Goal: Task Accomplishment & Management: Manage account settings

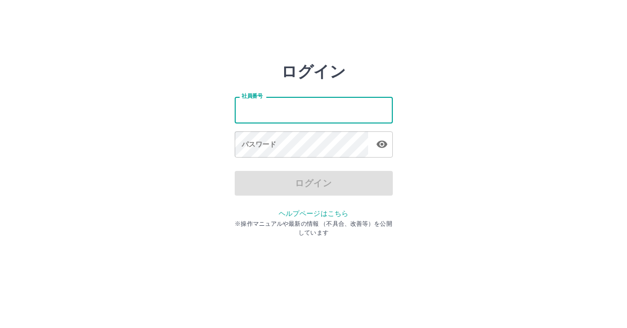
click at [273, 109] on input "社員番号" at bounding box center [314, 110] width 158 height 26
type input "*******"
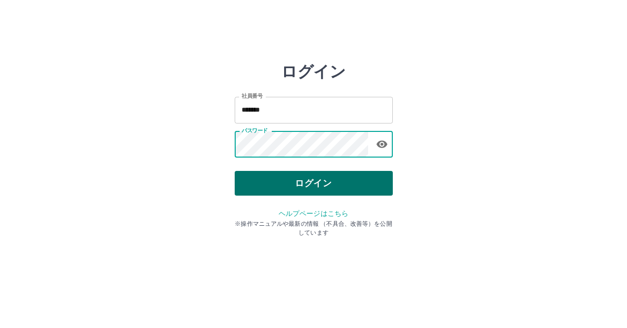
click at [258, 183] on button "ログイン" at bounding box center [314, 183] width 158 height 25
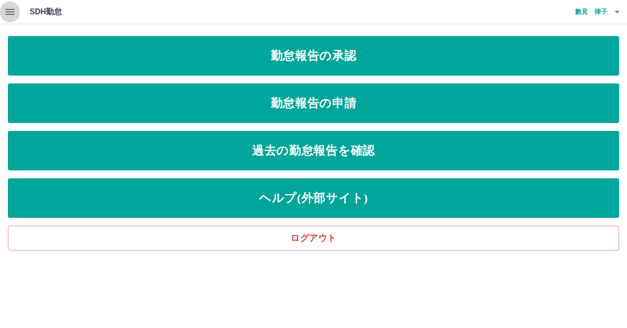
click at [14, 12] on icon "button" at bounding box center [9, 12] width 9 height 6
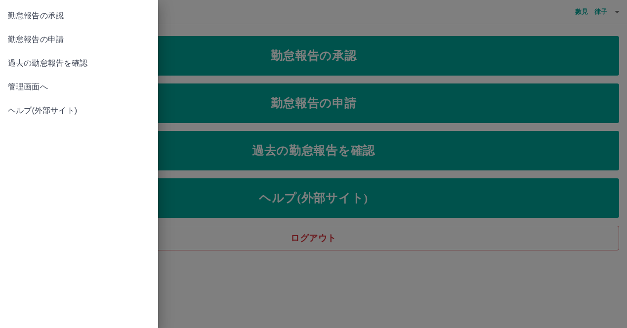
click at [32, 90] on span "管理画面へ" at bounding box center [79, 87] width 142 height 12
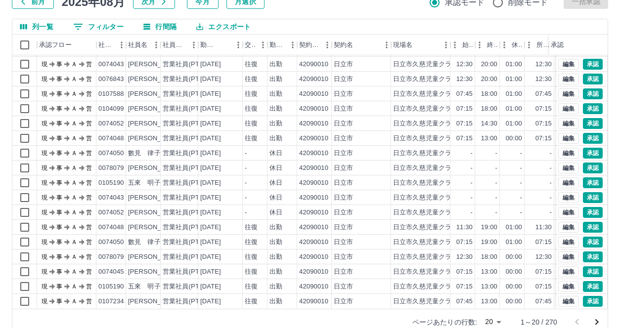
scroll to position [89, 0]
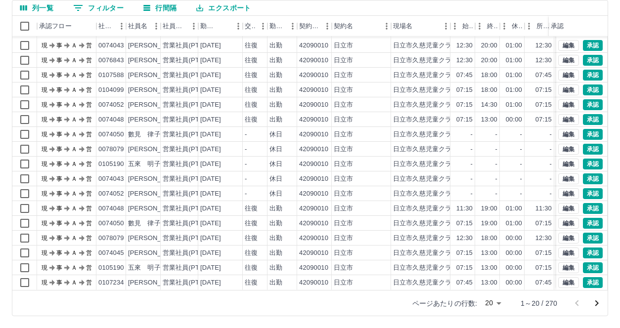
click at [500, 303] on body "SDH勤怠 數見　律子 勤務実績承認 前月 2025年08月 次月 今月 月選択 承認モード 削除モード 一括承認 列一覧 0 フィルター 行間隔 エクスポー…" at bounding box center [310, 120] width 620 height 418
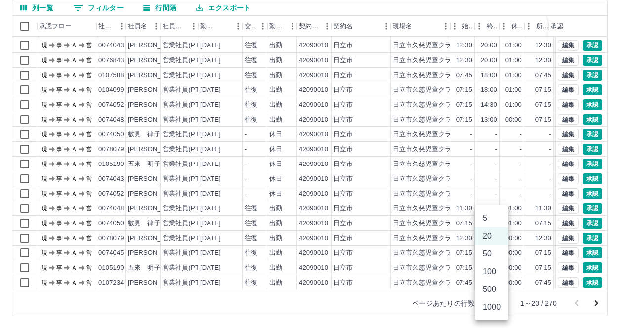
click at [495, 274] on li "100" at bounding box center [492, 272] width 34 height 18
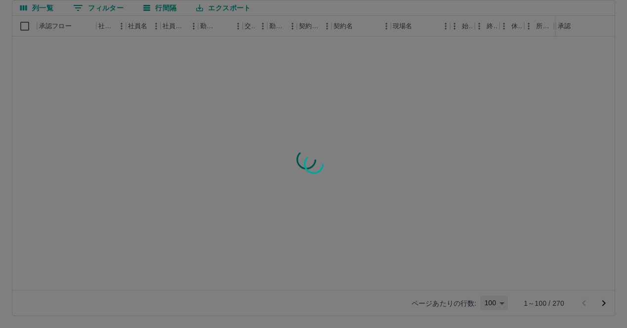
type input "***"
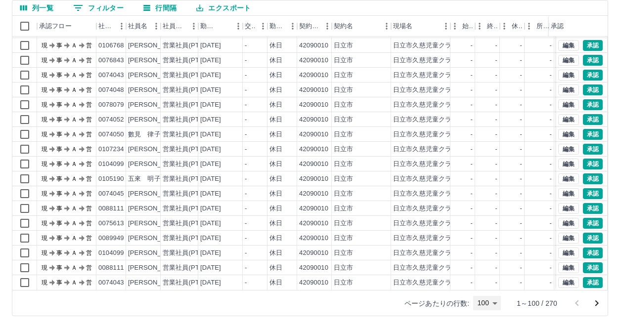
scroll to position [1237, 0]
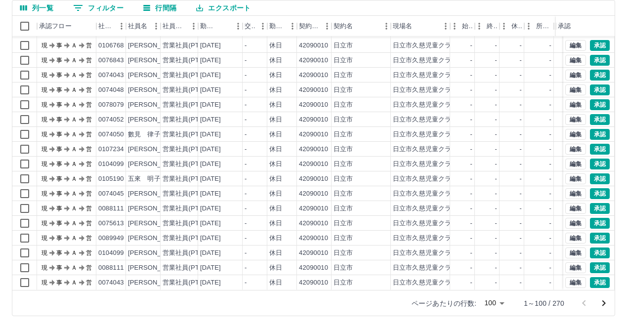
click at [496, 303] on body "SDH勤怠 數見　律子 勤務実績承認 前月 2025年08月 次月 今月 月選択 承認モード 削除モード 一括承認 列一覧 0 フィルター 行間隔 エクスポー…" at bounding box center [313, 120] width 627 height 418
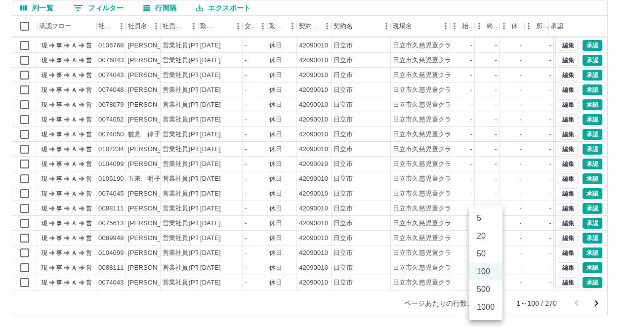
click at [576, 317] on div at bounding box center [313, 164] width 627 height 328
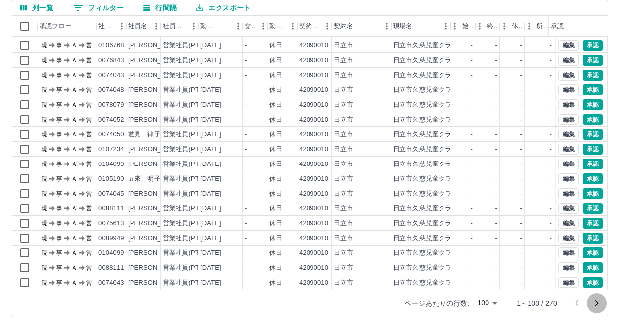
click at [595, 302] on icon "次のページへ" at bounding box center [597, 304] width 12 height 12
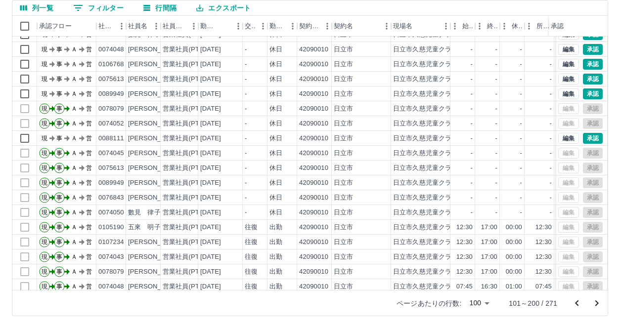
scroll to position [49, 0]
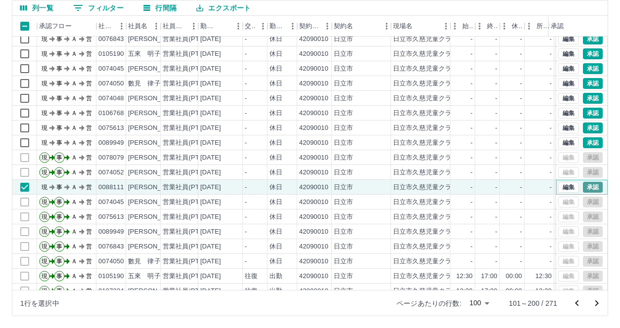
click at [592, 187] on button "承認" at bounding box center [593, 187] width 20 height 11
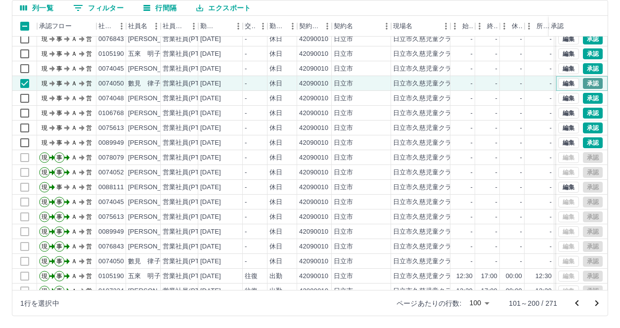
click at [583, 84] on button "承認" at bounding box center [593, 83] width 20 height 11
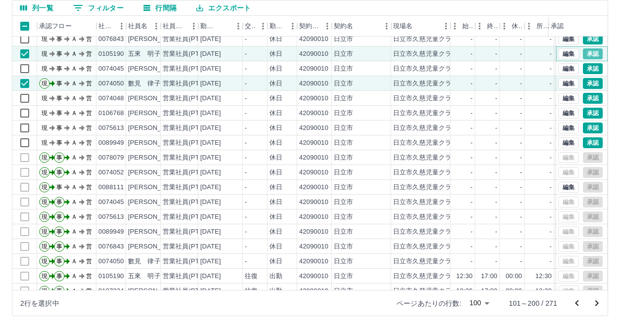
drag, startPoint x: 585, startPoint y: 50, endPoint x: 594, endPoint y: 56, distance: 10.9
click at [585, 51] on button "承認" at bounding box center [593, 53] width 20 height 11
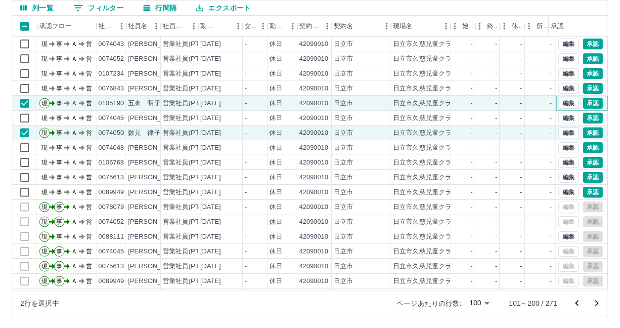
scroll to position [40, 0]
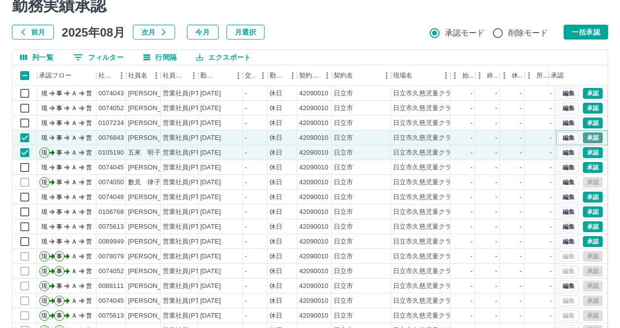
click at [584, 137] on button "承認" at bounding box center [593, 137] width 20 height 11
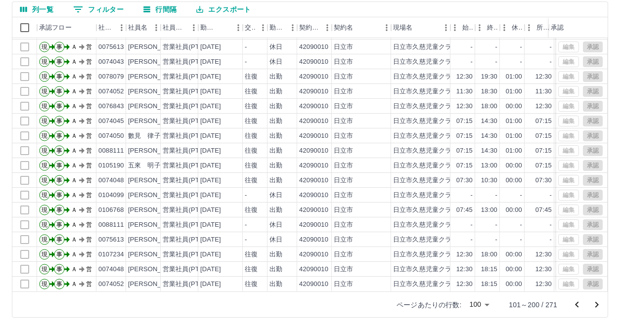
scroll to position [89, 0]
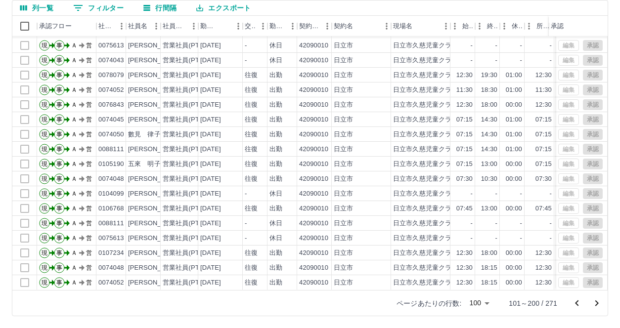
click at [576, 302] on icon "前のページへ" at bounding box center [577, 304] width 12 height 12
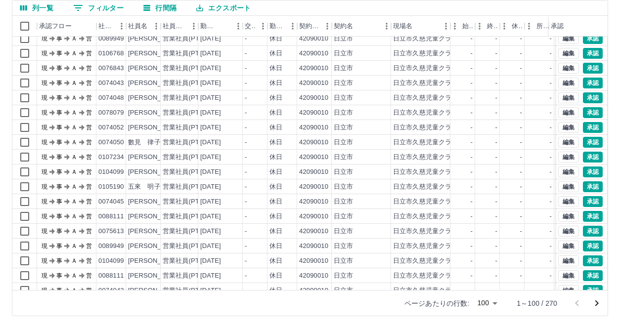
scroll to position [1237, 0]
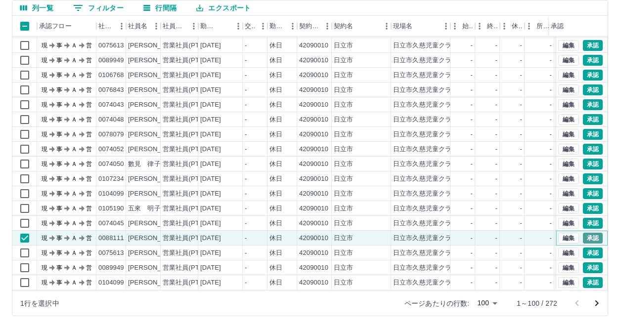
click at [592, 233] on button "承認" at bounding box center [593, 238] width 20 height 11
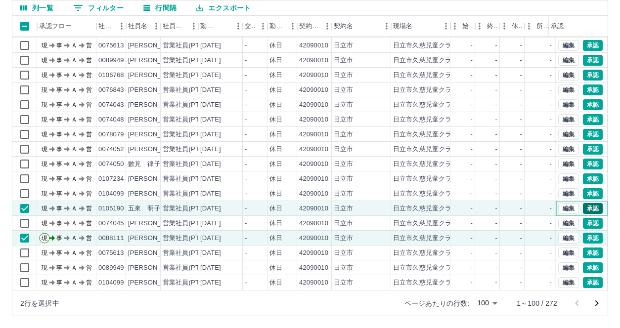
click at [589, 203] on button "承認" at bounding box center [593, 208] width 20 height 11
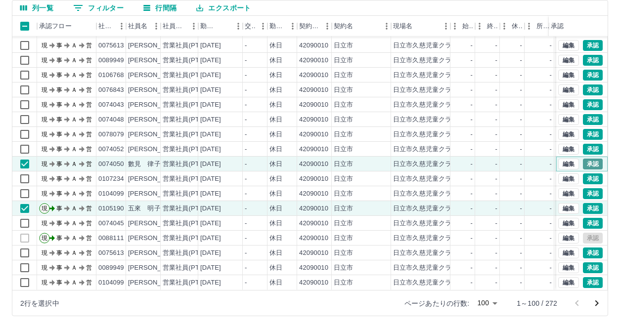
click at [588, 159] on button "承認" at bounding box center [593, 164] width 20 height 11
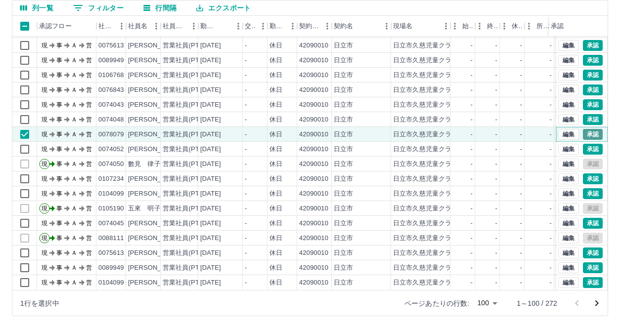
click at [588, 129] on button "承認" at bounding box center [593, 134] width 20 height 11
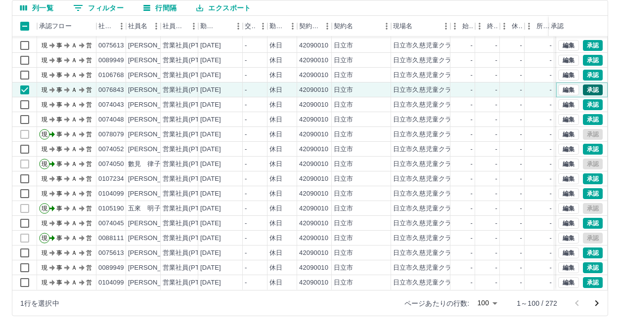
click at [589, 85] on button "承認" at bounding box center [593, 90] width 20 height 11
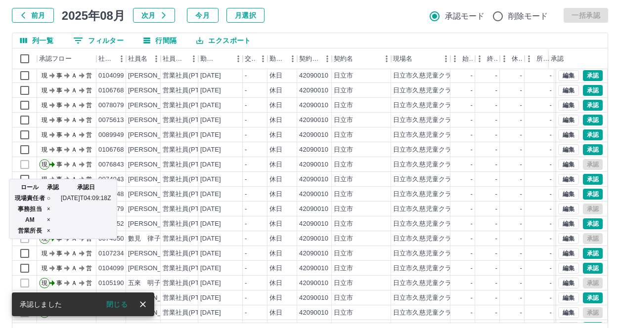
scroll to position [40, 0]
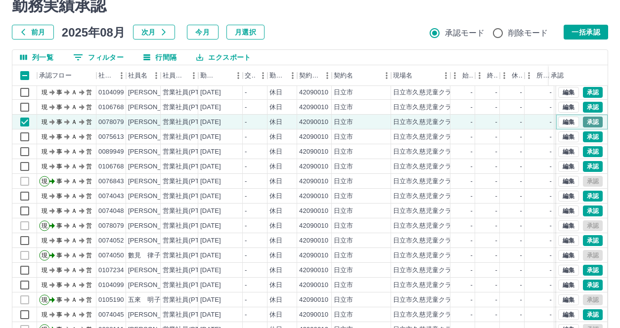
click at [589, 122] on button "承認" at bounding box center [593, 122] width 20 height 11
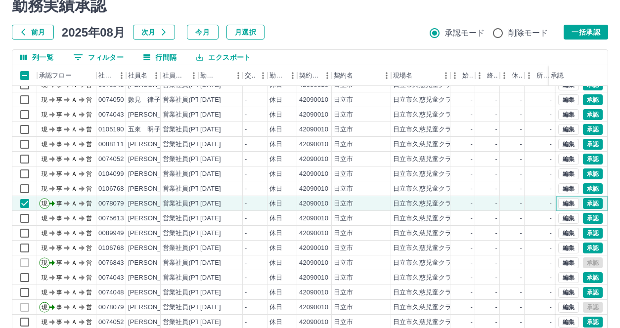
scroll to position [1088, 0]
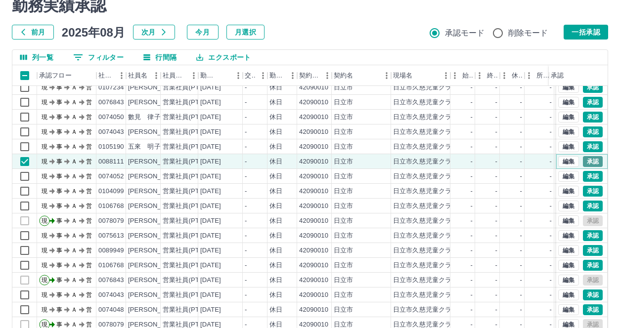
click at [585, 164] on button "承認" at bounding box center [593, 161] width 20 height 11
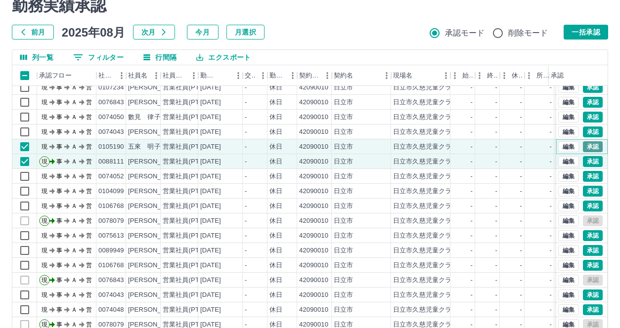
click at [590, 148] on button "承認" at bounding box center [593, 146] width 20 height 11
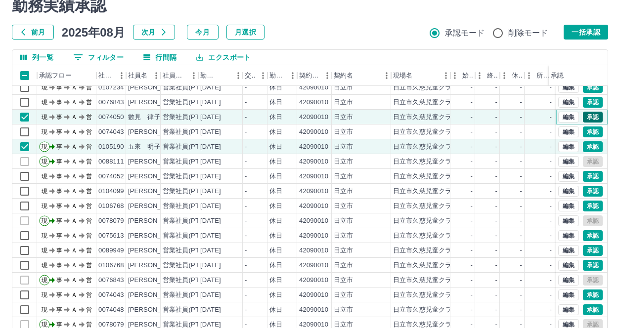
click at [589, 116] on button "承認" at bounding box center [593, 117] width 20 height 11
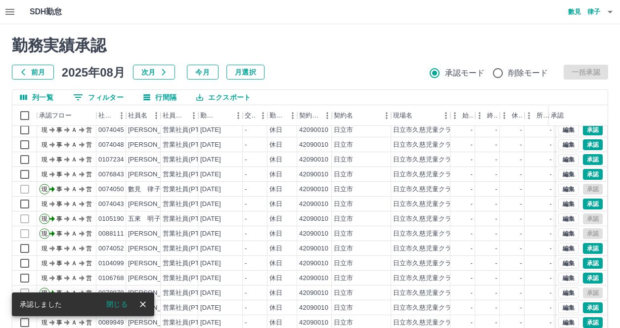
scroll to position [1039, 0]
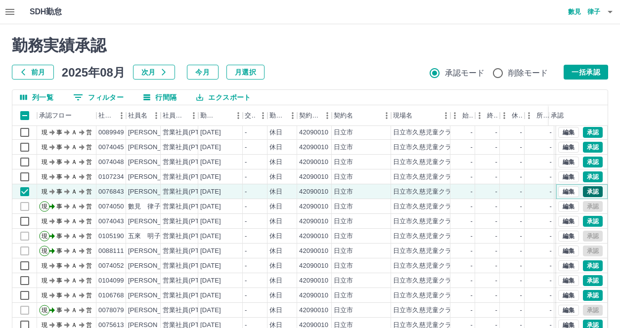
click at [588, 191] on button "承認" at bounding box center [593, 191] width 20 height 11
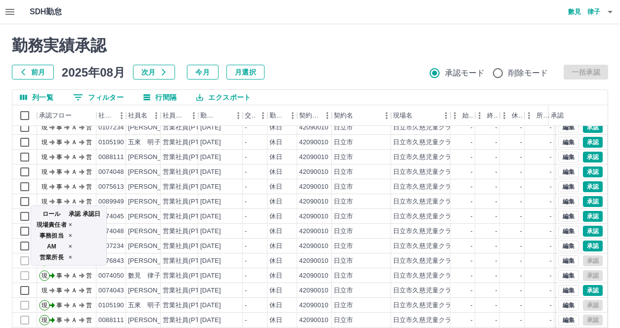
scroll to position [940, 0]
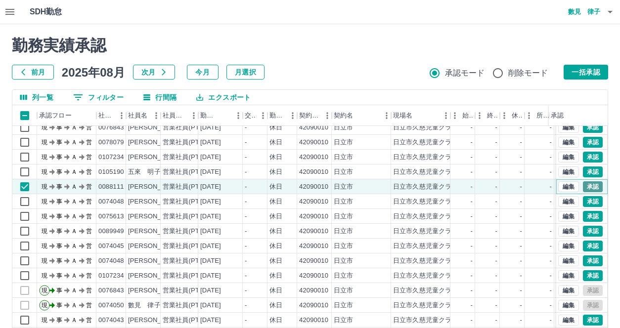
click at [583, 185] on button "承認" at bounding box center [593, 186] width 20 height 11
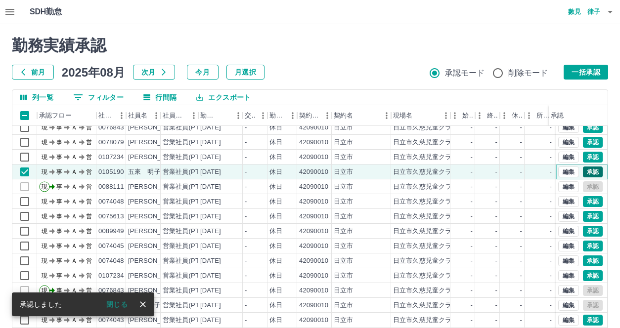
click at [587, 170] on button "承認" at bounding box center [593, 172] width 20 height 11
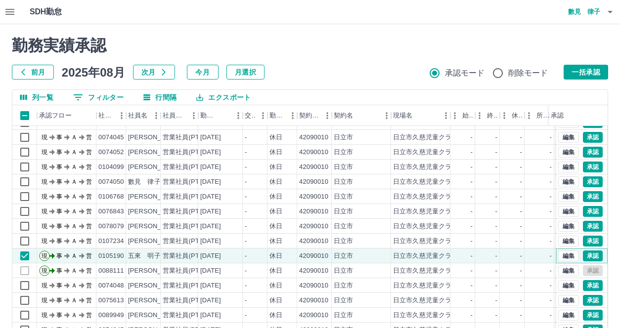
scroll to position [841, 0]
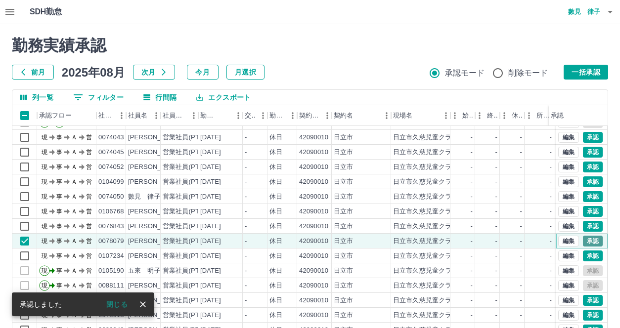
click at [591, 244] on button "承認" at bounding box center [593, 241] width 20 height 11
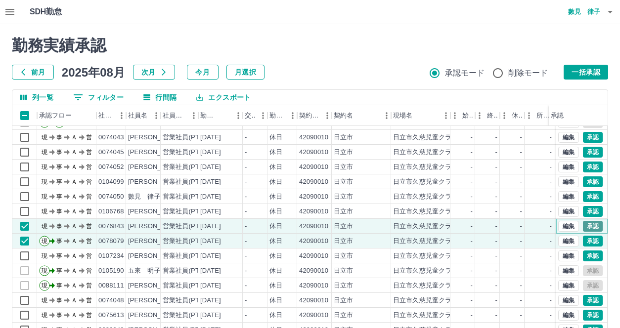
click at [587, 228] on button "承認" at bounding box center [593, 226] width 20 height 11
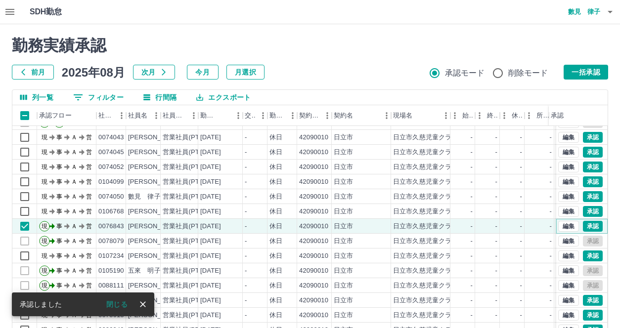
scroll to position [792, 0]
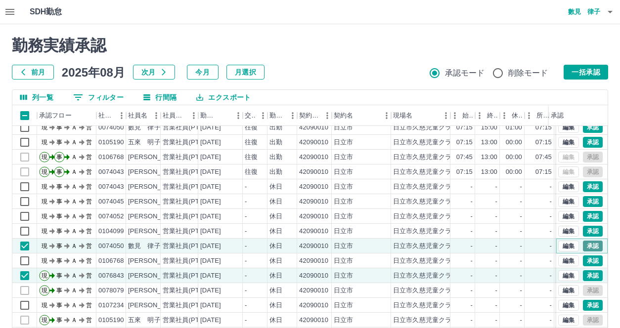
click at [586, 243] on button "承認" at bounding box center [593, 246] width 20 height 11
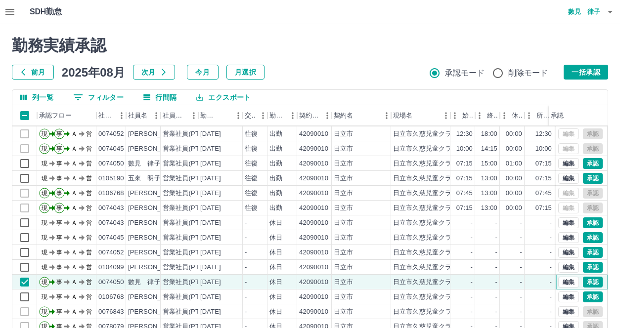
scroll to position [742, 0]
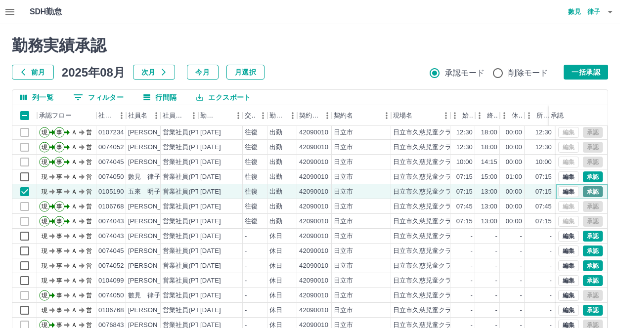
click at [583, 189] on button "承認" at bounding box center [593, 191] width 20 height 11
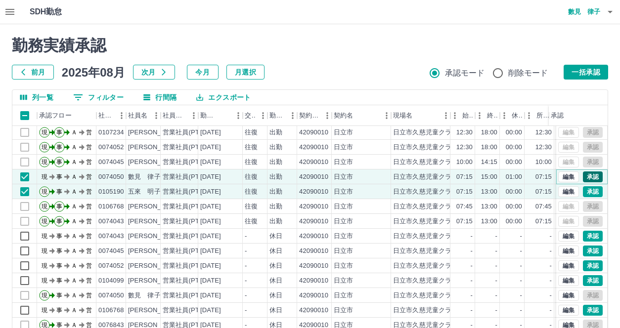
click at [588, 177] on button "承認" at bounding box center [593, 177] width 20 height 11
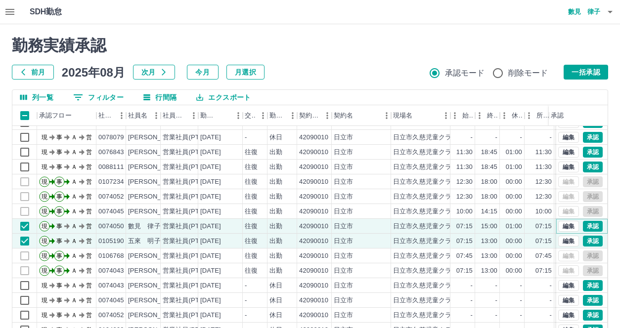
scroll to position [644, 0]
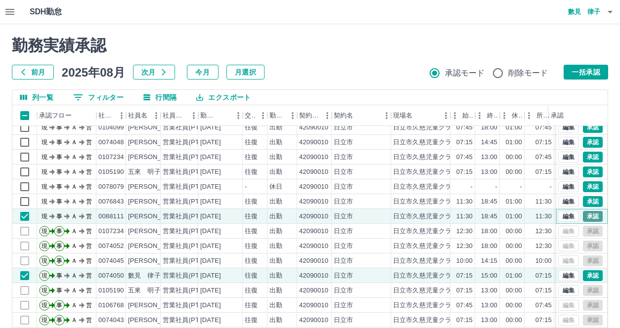
click at [584, 215] on button "承認" at bounding box center [593, 216] width 20 height 11
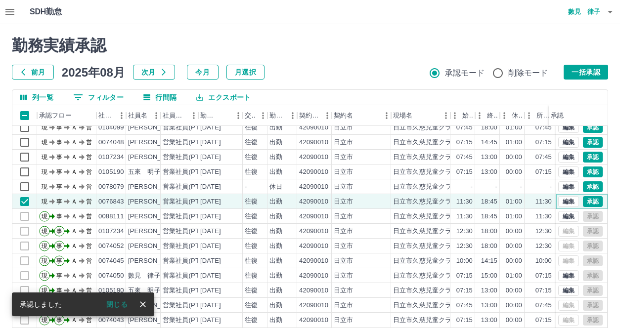
drag, startPoint x: 585, startPoint y: 200, endPoint x: 587, endPoint y: 206, distance: 6.3
click at [585, 201] on button "承認" at bounding box center [593, 201] width 20 height 11
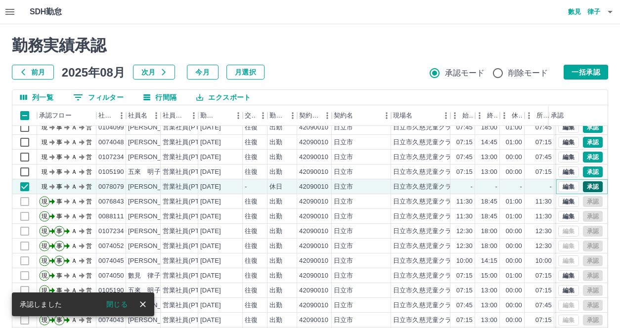
click at [583, 190] on button "承認" at bounding box center [593, 186] width 20 height 11
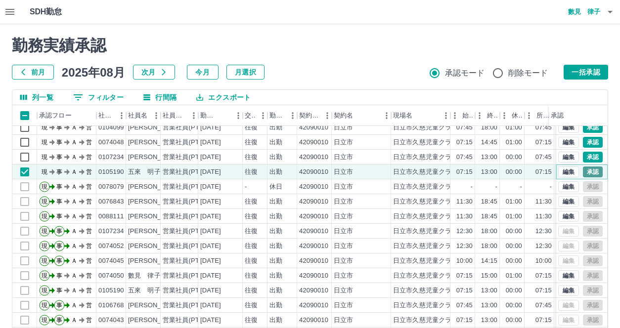
click at [583, 176] on button "承認" at bounding box center [593, 172] width 20 height 11
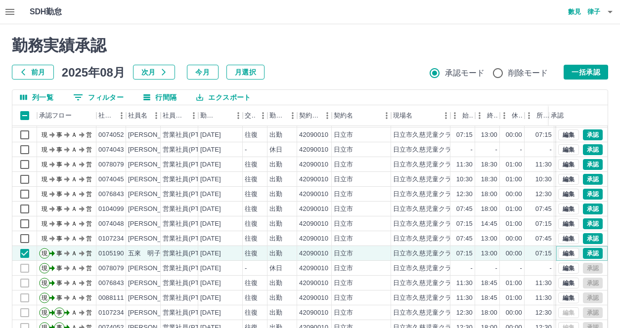
scroll to position [545, 0]
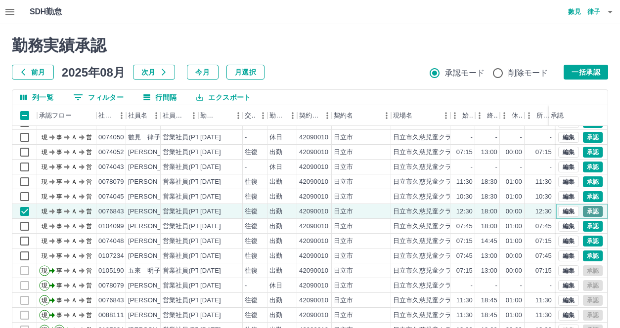
click at [586, 214] on button "承認" at bounding box center [593, 211] width 20 height 11
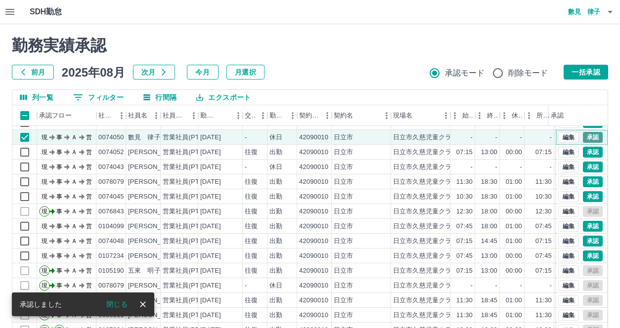
click at [584, 138] on button "承認" at bounding box center [593, 137] width 20 height 11
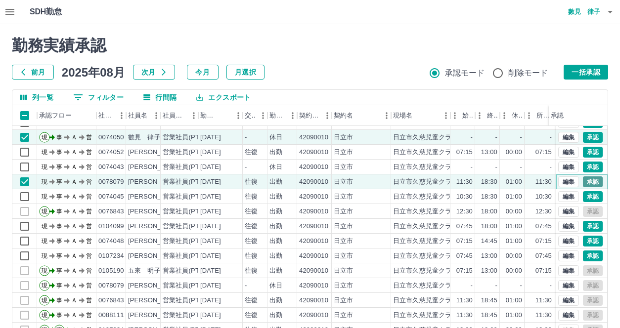
click at [592, 181] on button "承認" at bounding box center [593, 181] width 20 height 11
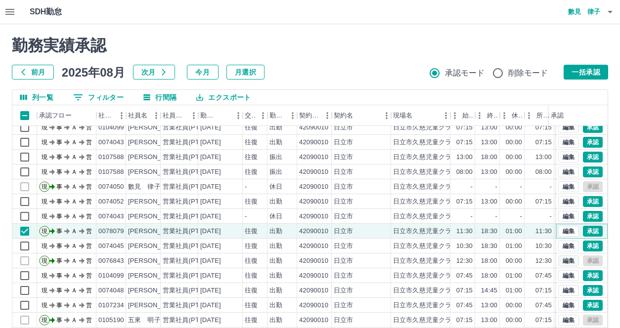
scroll to position [446, 0]
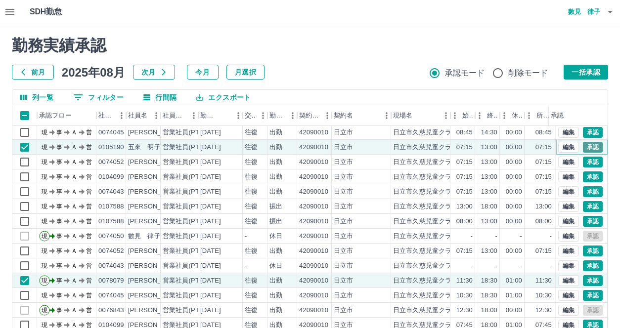
click at [590, 145] on button "承認" at bounding box center [593, 147] width 20 height 11
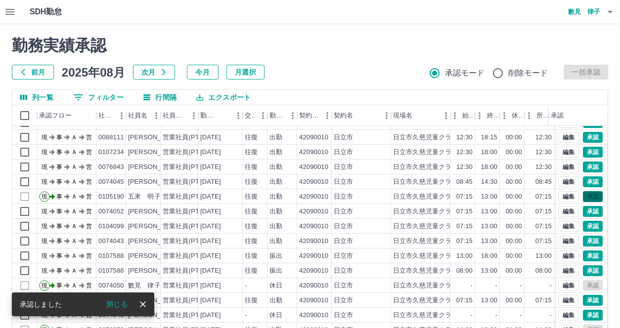
scroll to position [347, 0]
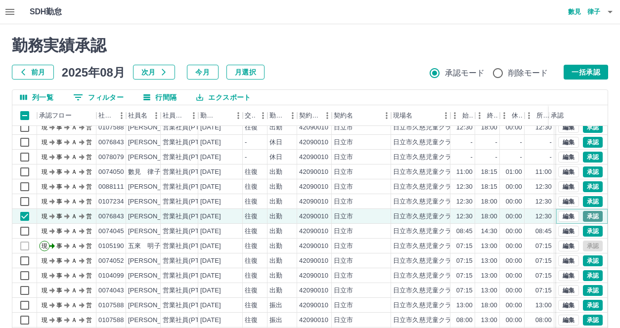
click at [583, 217] on button "承認" at bounding box center [593, 216] width 20 height 11
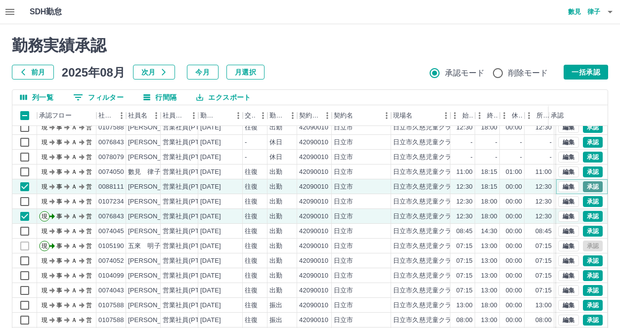
click at [584, 187] on button "承認" at bounding box center [593, 186] width 20 height 11
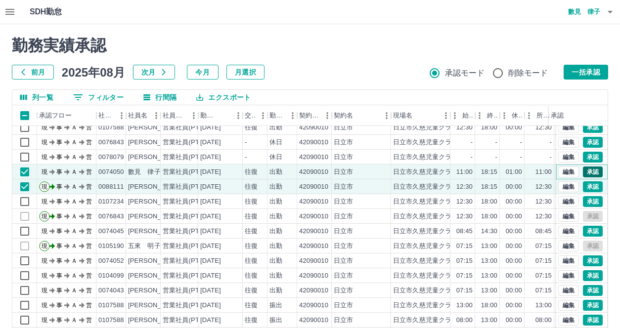
click at [589, 170] on button "承認" at bounding box center [593, 172] width 20 height 11
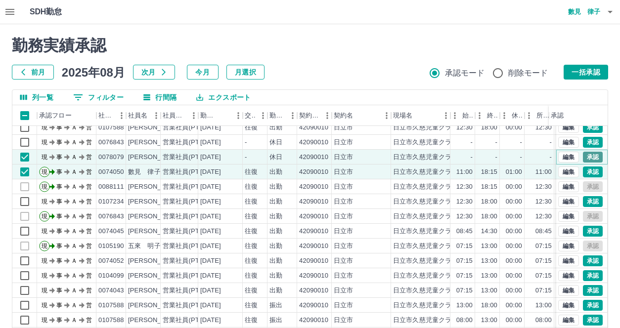
click at [590, 160] on button "承認" at bounding box center [593, 157] width 20 height 11
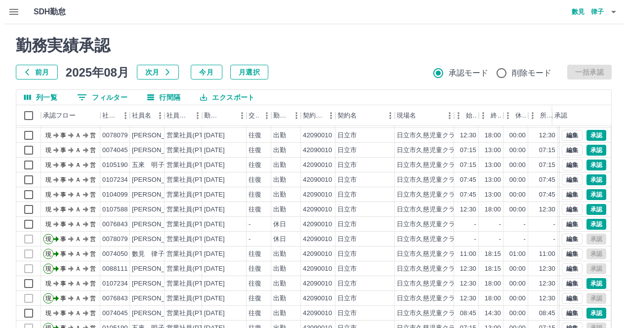
scroll to position [199, 0]
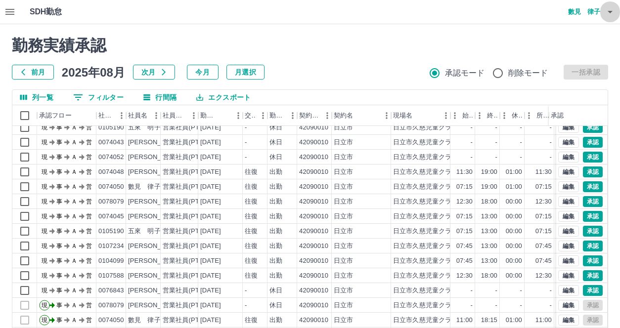
click at [609, 11] on icon "button" at bounding box center [610, 12] width 5 height 2
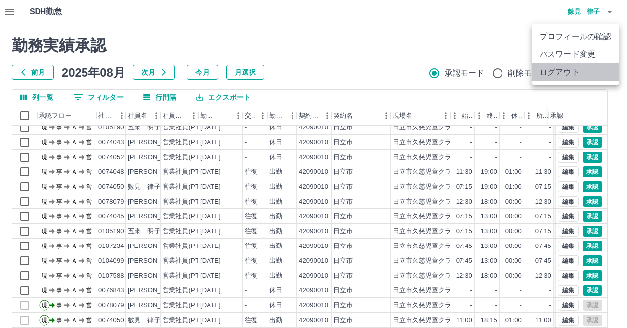
click at [590, 69] on li "ログアウト" at bounding box center [575, 72] width 87 height 18
